Goal: Communication & Community: Answer question/provide support

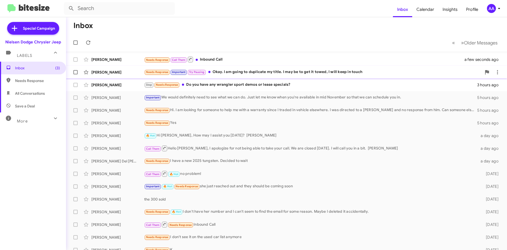
click at [257, 72] on div "Needs Response Important Try Pausing Okay. I am going to duplicate my title. I …" at bounding box center [313, 72] width 338 height 6
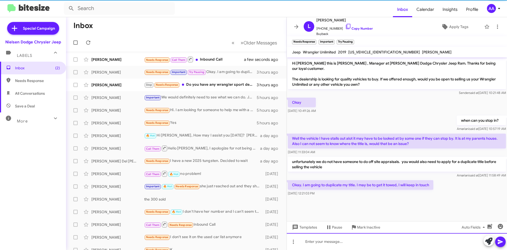
click at [317, 243] on div at bounding box center [397, 241] width 220 height 17
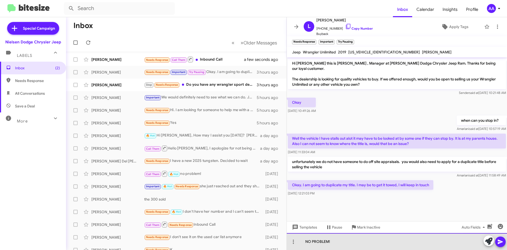
click at [317, 243] on div "NO PROBLEM!" at bounding box center [397, 241] width 220 height 17
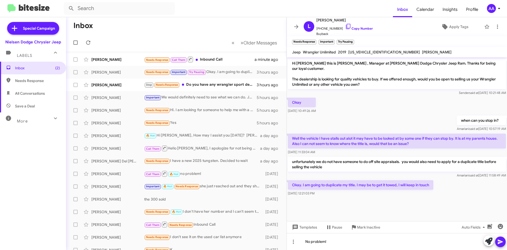
click at [503, 240] on icon at bounding box center [500, 241] width 6 height 6
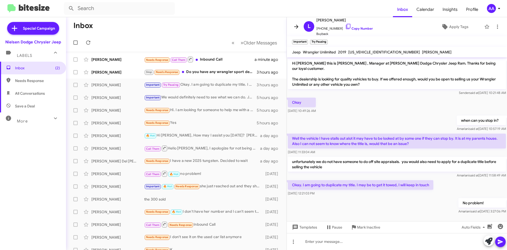
click at [295, 25] on icon at bounding box center [296, 27] width 6 height 6
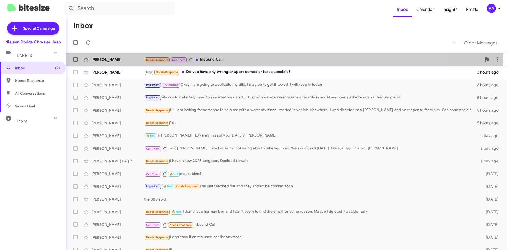
click at [240, 57] on div "Needs Response Call Them Inbound Call" at bounding box center [313, 59] width 338 height 7
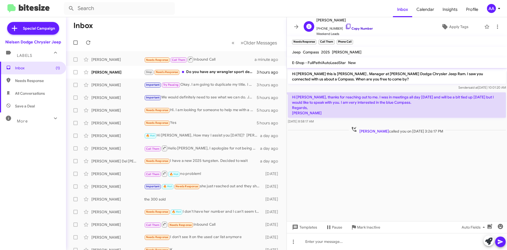
click at [350, 30] on link "Copy Number" at bounding box center [359, 28] width 28 height 4
click at [228, 84] on div "Needs Response Call Them Inbound Call" at bounding box center [202, 84] width 117 height 7
click at [297, 25] on icon at bounding box center [296, 27] width 6 height 6
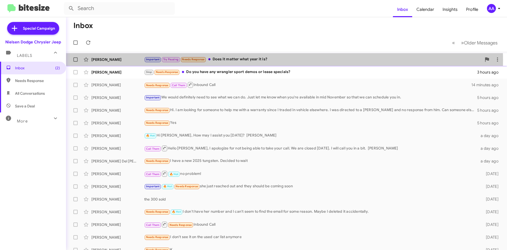
click at [262, 60] on div "Important Try Pausing Needs Response Does it matter what year it is?" at bounding box center [313, 59] width 338 height 6
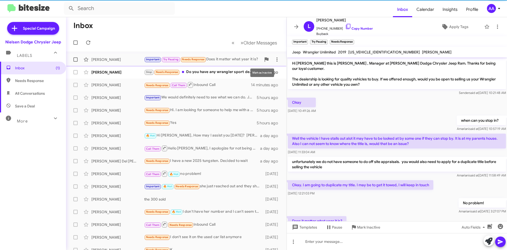
scroll to position [17, 0]
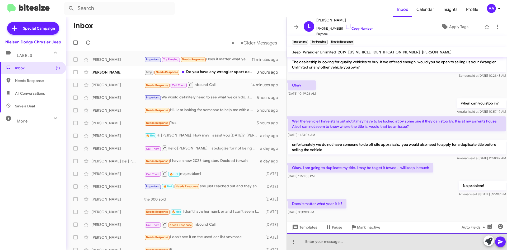
click at [345, 242] on div at bounding box center [397, 241] width 220 height 17
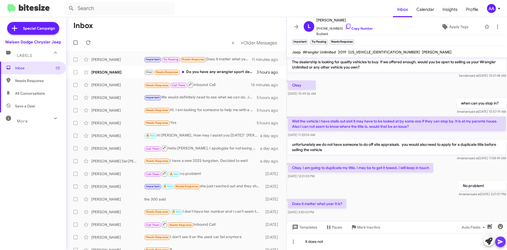
click at [499, 244] on icon at bounding box center [500, 241] width 6 height 6
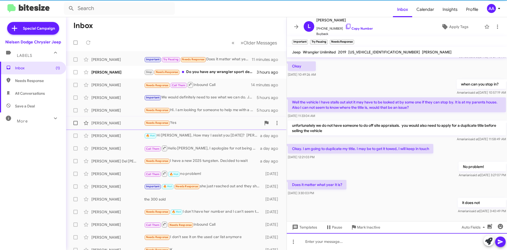
scroll to position [36, 0]
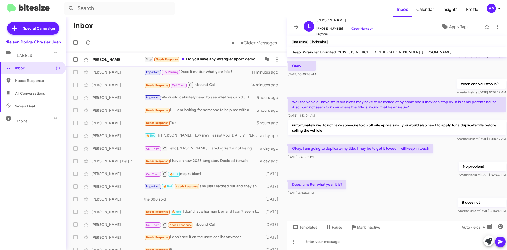
click at [205, 60] on div "Stop Needs Response Do you have any wrangler sport demos or lease specials?" at bounding box center [202, 59] width 117 height 6
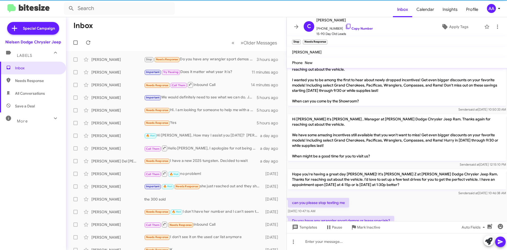
scroll to position [168, 0]
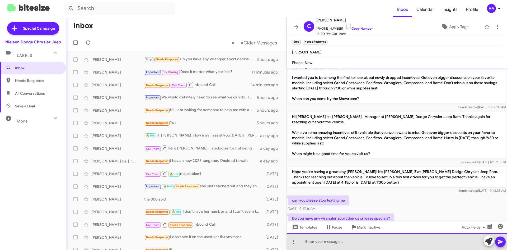
click at [353, 246] on div at bounding box center [397, 241] width 220 height 17
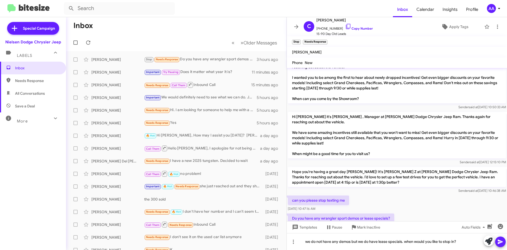
click at [501, 242] on icon at bounding box center [500, 241] width 5 height 4
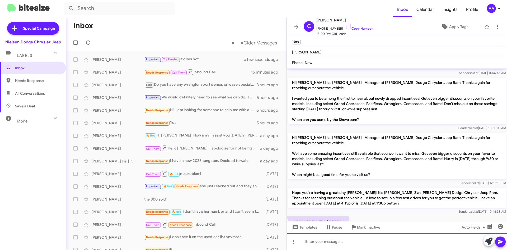
scroll to position [188, 0]
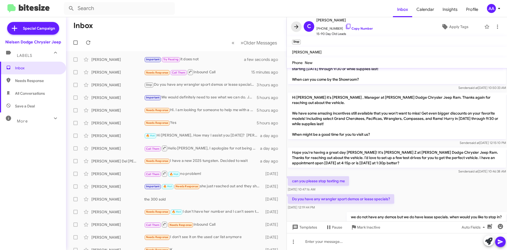
click at [296, 25] on icon at bounding box center [296, 27] width 4 height 4
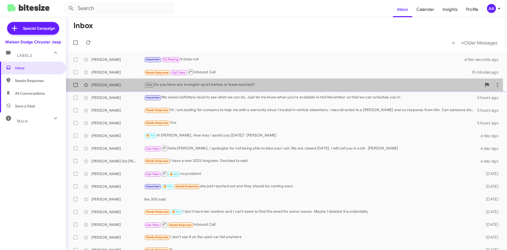
click at [228, 84] on div "Stop Do you have any wrangler sport demos or lease specials?" at bounding box center [313, 85] width 338 height 6
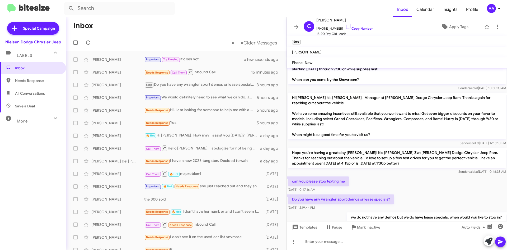
scroll to position [188, 0]
click at [297, 26] on icon at bounding box center [296, 27] width 4 height 4
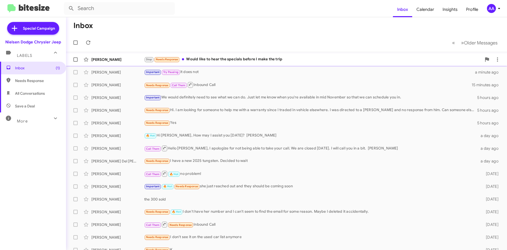
click at [278, 53] on span "[PERSON_NAME] Stop Needs Response Would like to hear the specials before I make…" at bounding box center [286, 59] width 441 height 13
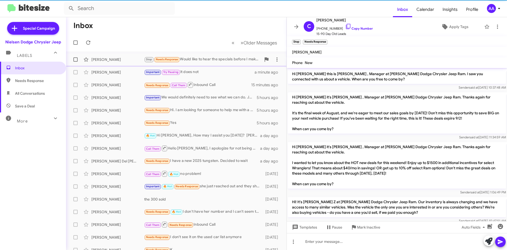
scroll to position [196, 0]
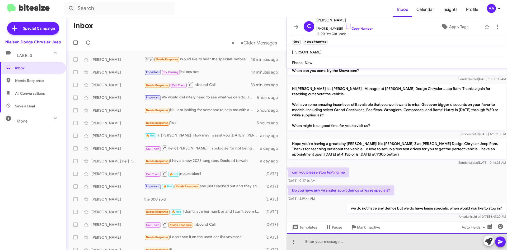
click at [322, 239] on div at bounding box center [397, 241] width 220 height 17
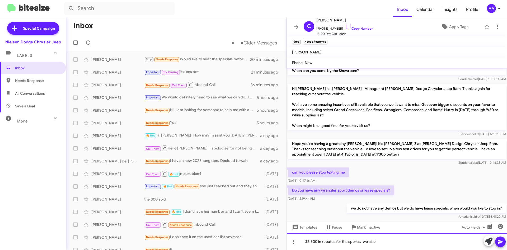
click at [380, 242] on div "$2,500 in rebates for the sport s. we also" at bounding box center [397, 241] width 220 height 17
click at [387, 239] on div "$2,500 in rebates for the sport s. we also" at bounding box center [397, 241] width 220 height 17
click at [372, 241] on div "$2,500 in rebates for the sport s. we also" at bounding box center [397, 241] width 220 height 17
click at [380, 240] on div "$2,500 in rebates for the sport s. we also" at bounding box center [397, 241] width 220 height 17
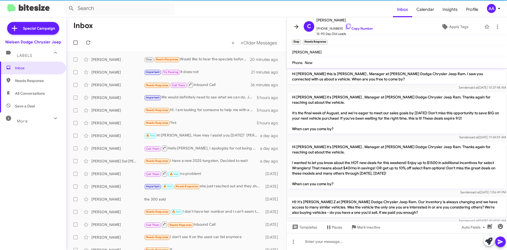
click at [299, 22] on button at bounding box center [296, 26] width 11 height 11
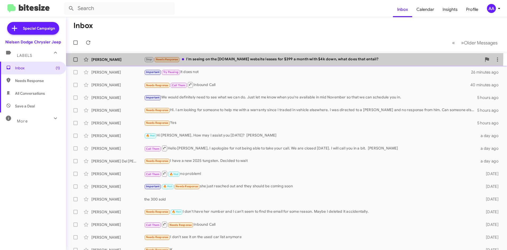
click at [223, 56] on div "[PERSON_NAME] Stop Needs Response I'm seeing on the [DOMAIN_NAME] website lease…" at bounding box center [286, 59] width 433 height 11
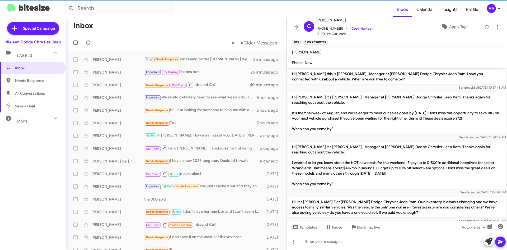
scroll to position [235, 0]
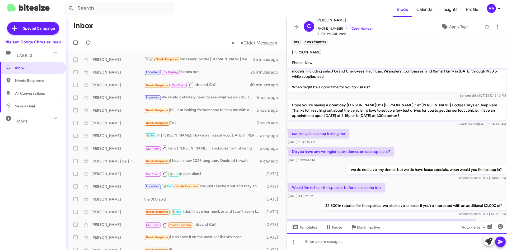
click at [340, 241] on div at bounding box center [397, 241] width 220 height 17
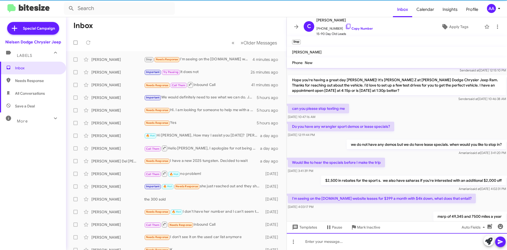
scroll to position [265, 0]
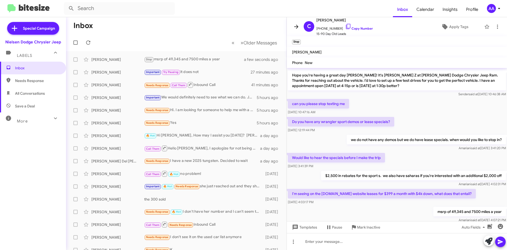
click at [295, 29] on icon at bounding box center [296, 27] width 6 height 6
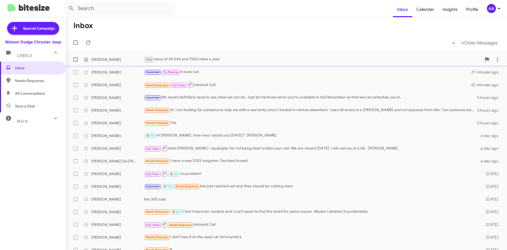
click at [218, 55] on div "[PERSON_NAME] Stop msrp of 49,345 and 7500 miles a year a minute ago" at bounding box center [286, 59] width 433 height 11
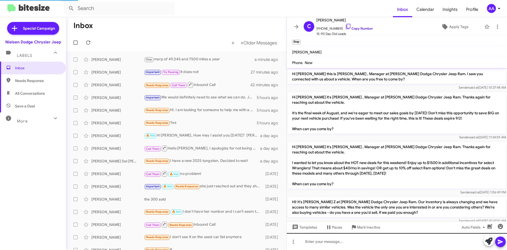
scroll to position [254, 0]
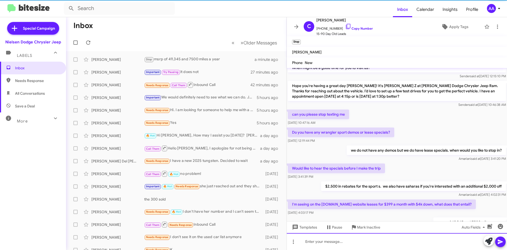
click at [324, 240] on div at bounding box center [397, 241] width 220 height 17
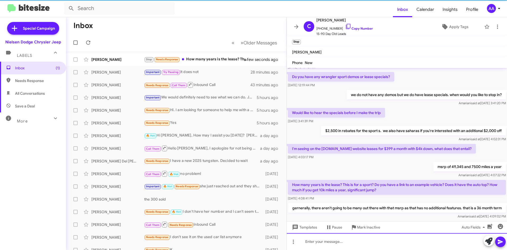
scroll to position [314, 0]
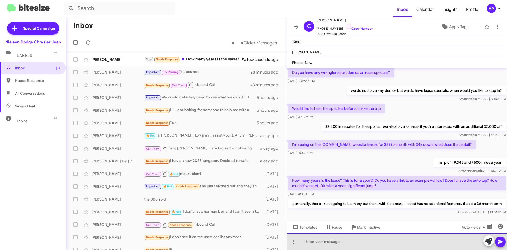
click at [308, 240] on div at bounding box center [397, 241] width 220 height 17
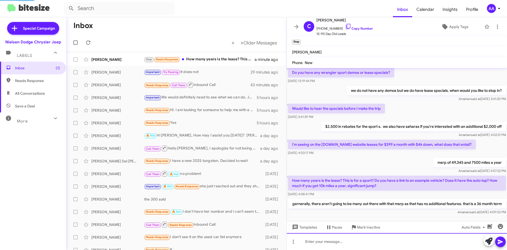
scroll to position [0, 0]
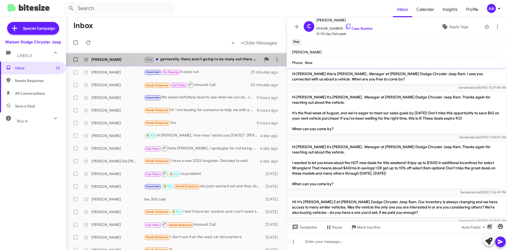
click at [193, 58] on div "Stop gernerally, there aren't going to be many out there with that msrp as that…" at bounding box center [202, 59] width 117 height 6
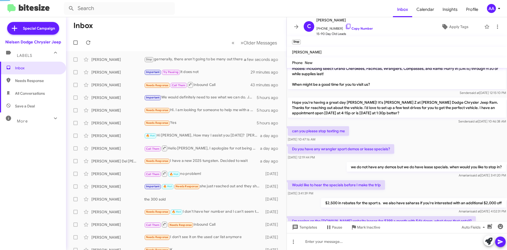
scroll to position [333, 0]
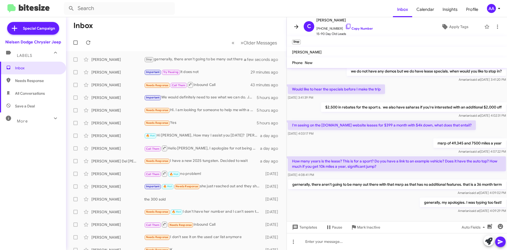
click at [294, 24] on icon at bounding box center [296, 27] width 6 height 6
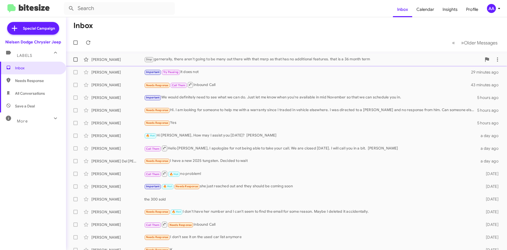
click at [229, 55] on div "[PERSON_NAME] Stop gernerally, there aren't going to be many out there with tha…" at bounding box center [286, 59] width 433 height 11
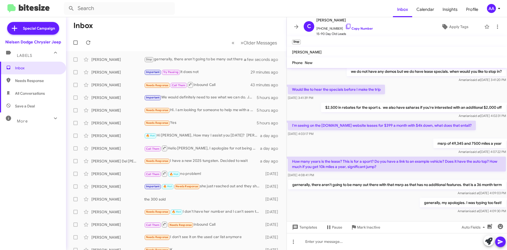
scroll to position [333, 0]
click at [294, 24] on icon at bounding box center [296, 27] width 6 height 6
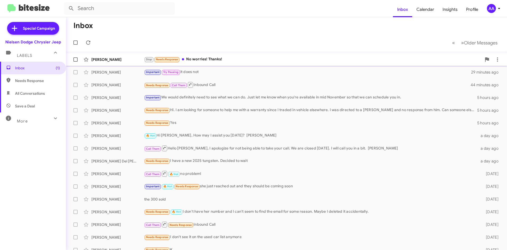
click at [226, 57] on div "Stop Needs Response No worries! Thanks!" at bounding box center [313, 59] width 338 height 6
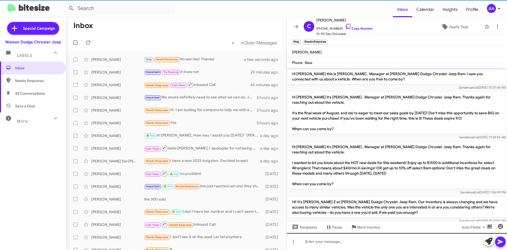
scroll to position [353, 0]
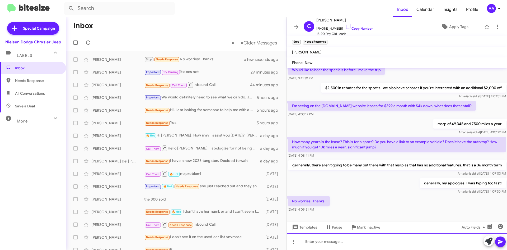
click at [321, 239] on div at bounding box center [397, 241] width 220 height 17
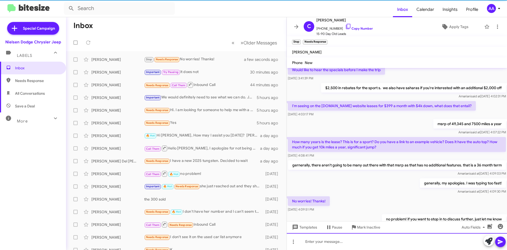
scroll to position [0, 0]
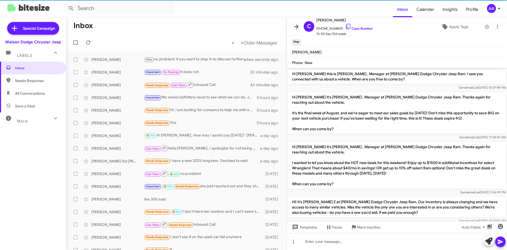
click at [299, 24] on span at bounding box center [296, 27] width 11 height 6
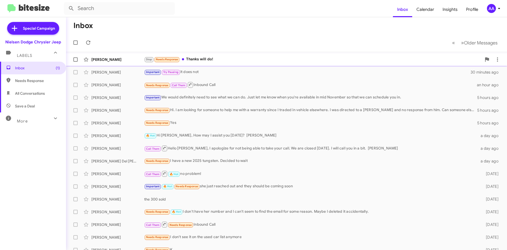
click at [229, 55] on div "[PERSON_NAME] Stop Needs Response Thanks will do! a few seconds ago" at bounding box center [286, 59] width 433 height 11
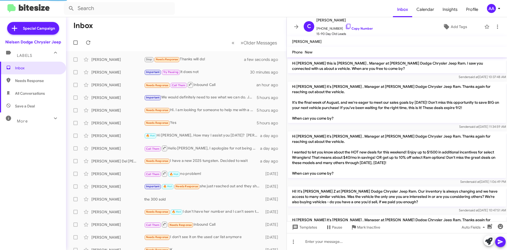
scroll to position [381, 0]
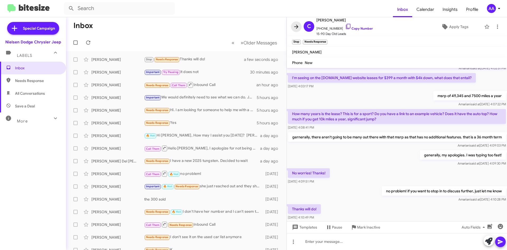
click at [294, 26] on icon at bounding box center [296, 27] width 6 height 6
